Goal: Task Accomplishment & Management: Complete application form

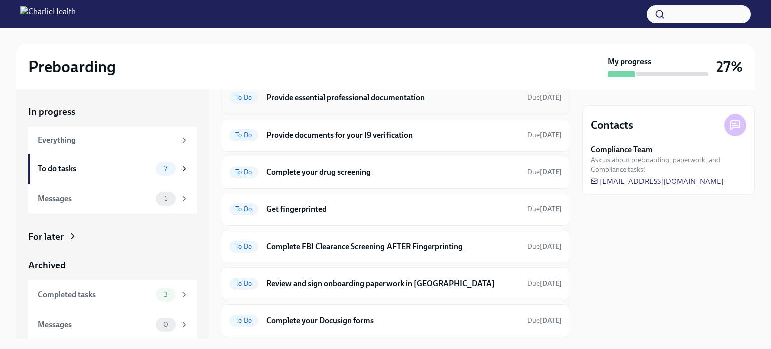
scroll to position [74, 0]
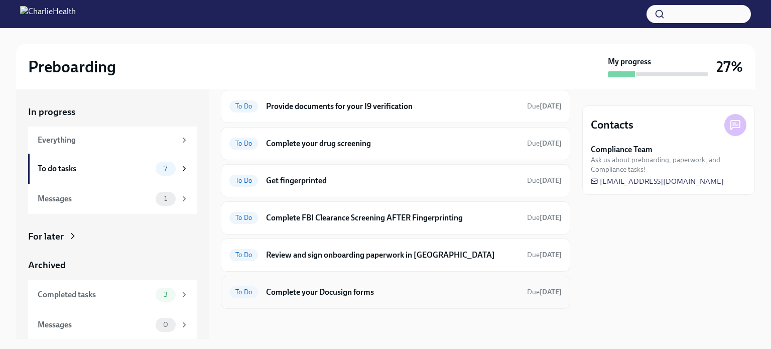
click at [351, 295] on h6 "Complete your Docusign forms" at bounding box center [392, 291] width 253 height 11
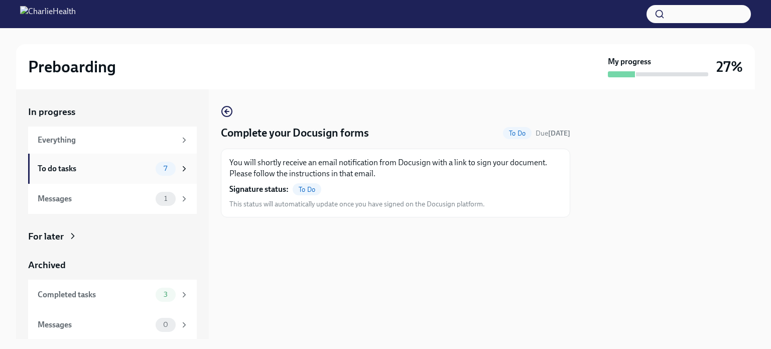
click at [142, 164] on div "To do tasks" at bounding box center [95, 168] width 114 height 11
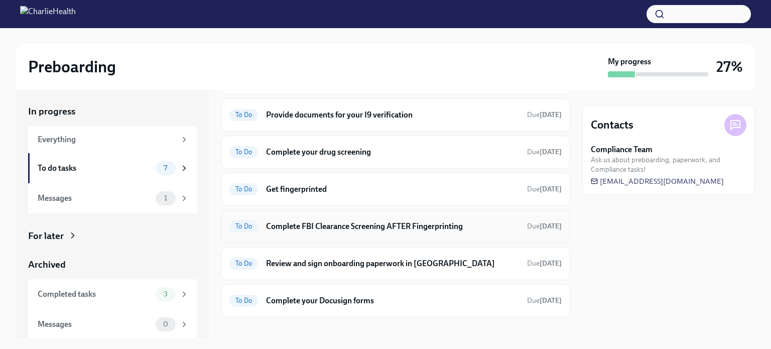
scroll to position [66, 0]
click at [347, 116] on h6 "Provide documents for your I9 verification" at bounding box center [392, 114] width 253 height 11
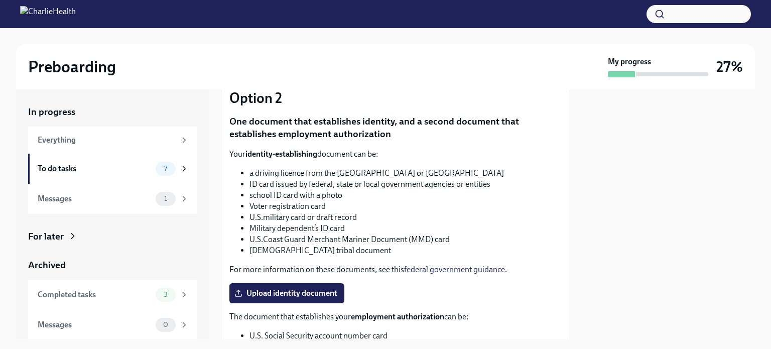
scroll to position [331, 0]
click at [92, 182] on div "To do tasks 7" at bounding box center [112, 169] width 169 height 30
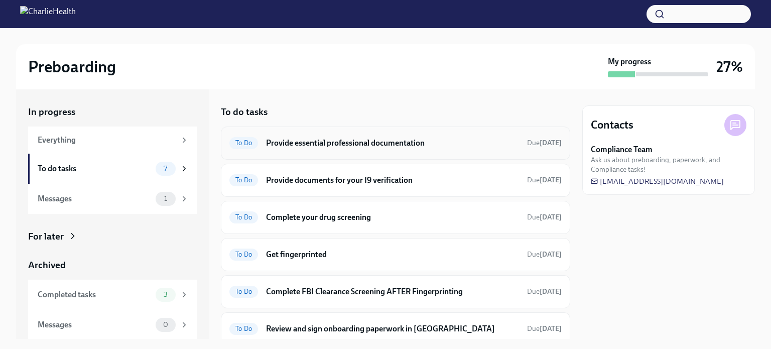
click at [359, 139] on h6 "Provide essential professional documentation" at bounding box center [392, 142] width 253 height 11
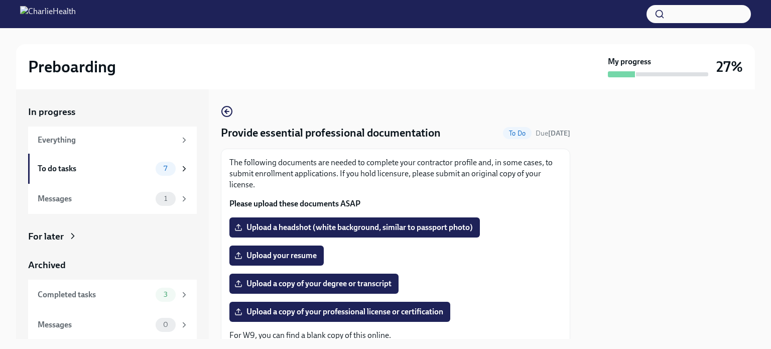
scroll to position [52, 0]
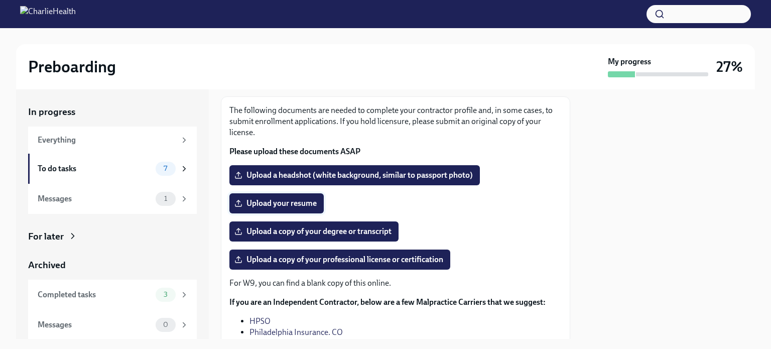
click at [301, 200] on span "Upload your resume" at bounding box center [276, 203] width 80 height 10
click at [0, 0] on input "Upload your resume" at bounding box center [0, 0] width 0 height 0
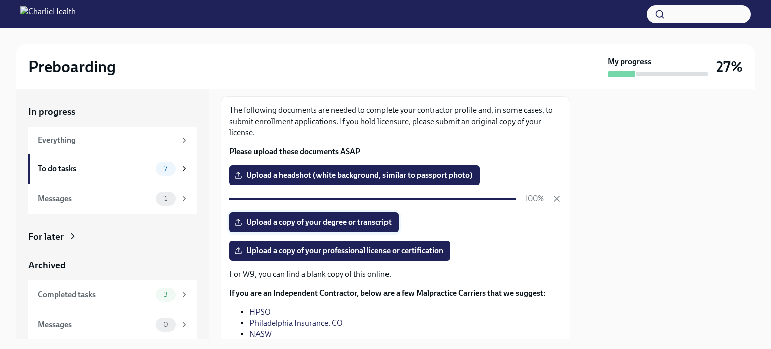
click at [285, 223] on span "Upload a copy of your degree or transcript" at bounding box center [313, 222] width 155 height 10
click at [0, 0] on input "Upload a copy of your degree or transcript" at bounding box center [0, 0] width 0 height 0
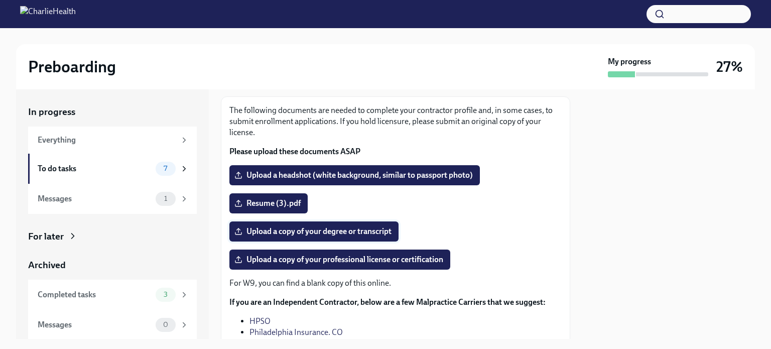
click at [303, 235] on span "Upload a copy of your degree or transcript" at bounding box center [313, 231] width 155 height 10
click at [0, 0] on input "Upload a copy of your degree or transcript" at bounding box center [0, 0] width 0 height 0
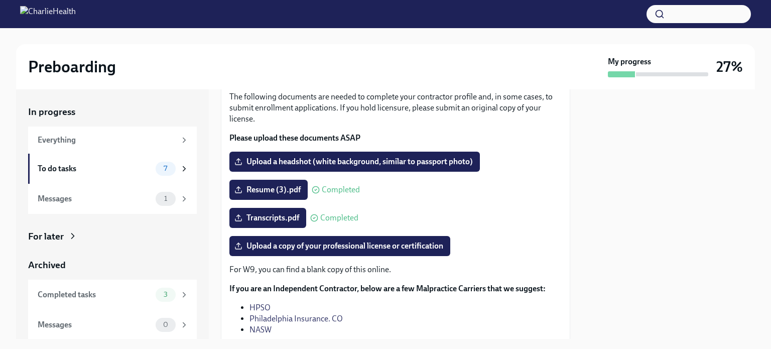
scroll to position [0, 0]
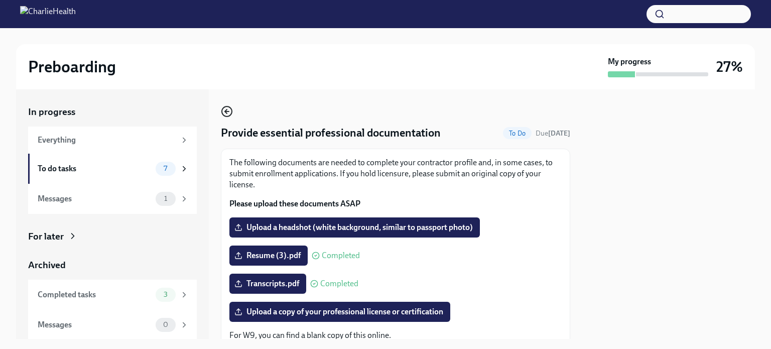
click at [229, 114] on icon "button" at bounding box center [227, 111] width 12 height 12
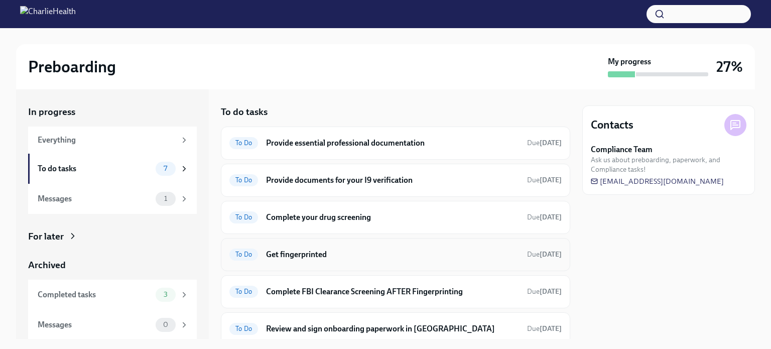
scroll to position [74, 0]
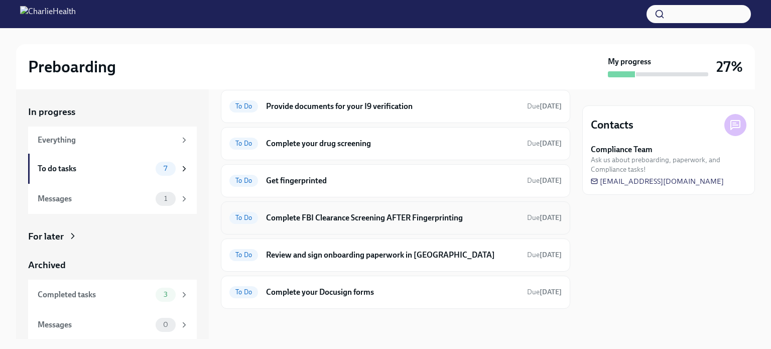
click at [376, 212] on h6 "Complete FBI Clearance Screening AFTER Fingerprinting" at bounding box center [392, 217] width 253 height 11
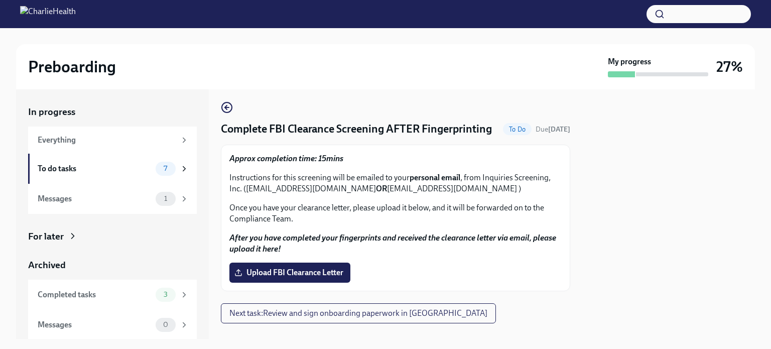
scroll to position [4, 0]
click at [227, 108] on icon "button" at bounding box center [227, 108] width 12 height 12
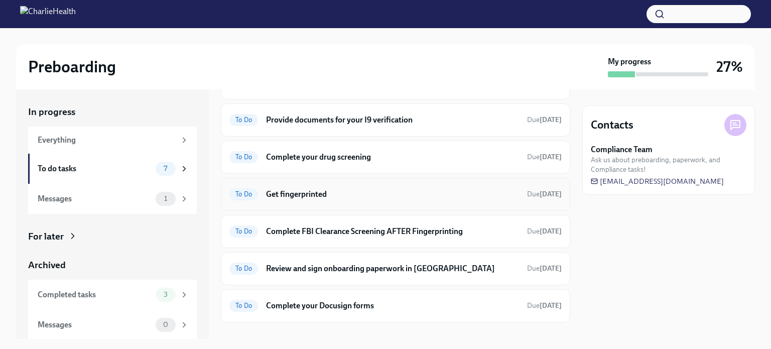
scroll to position [74, 0]
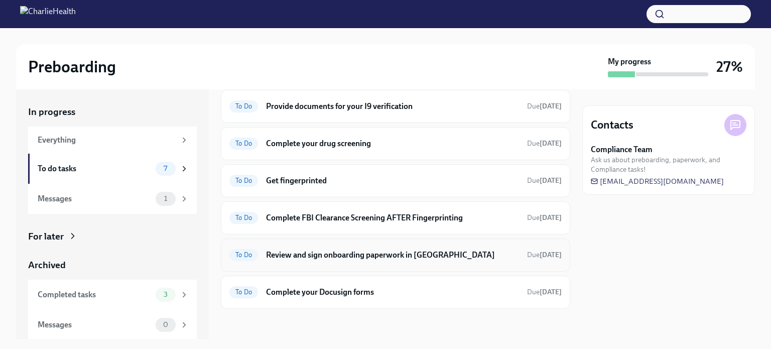
click at [328, 254] on h6 "Review and sign onboarding paperwork in [GEOGRAPHIC_DATA]" at bounding box center [392, 254] width 253 height 11
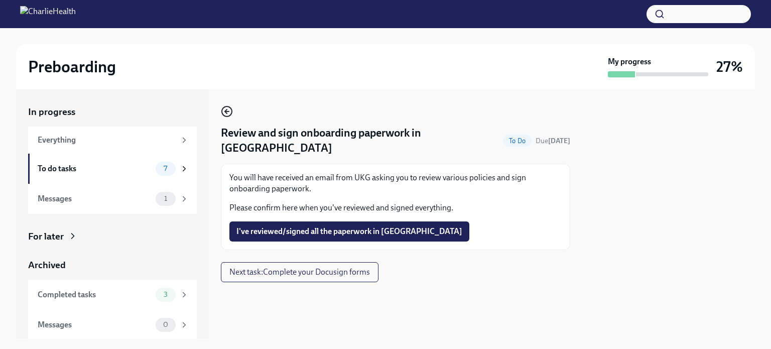
click at [225, 112] on icon "button" at bounding box center [226, 111] width 2 height 4
